Goal: Find contact information: Find contact information

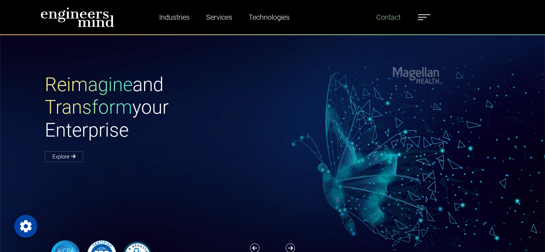
click at [388, 18] on link "Contact" at bounding box center [389, 17] width 30 height 16
